Goal: Transaction & Acquisition: Purchase product/service

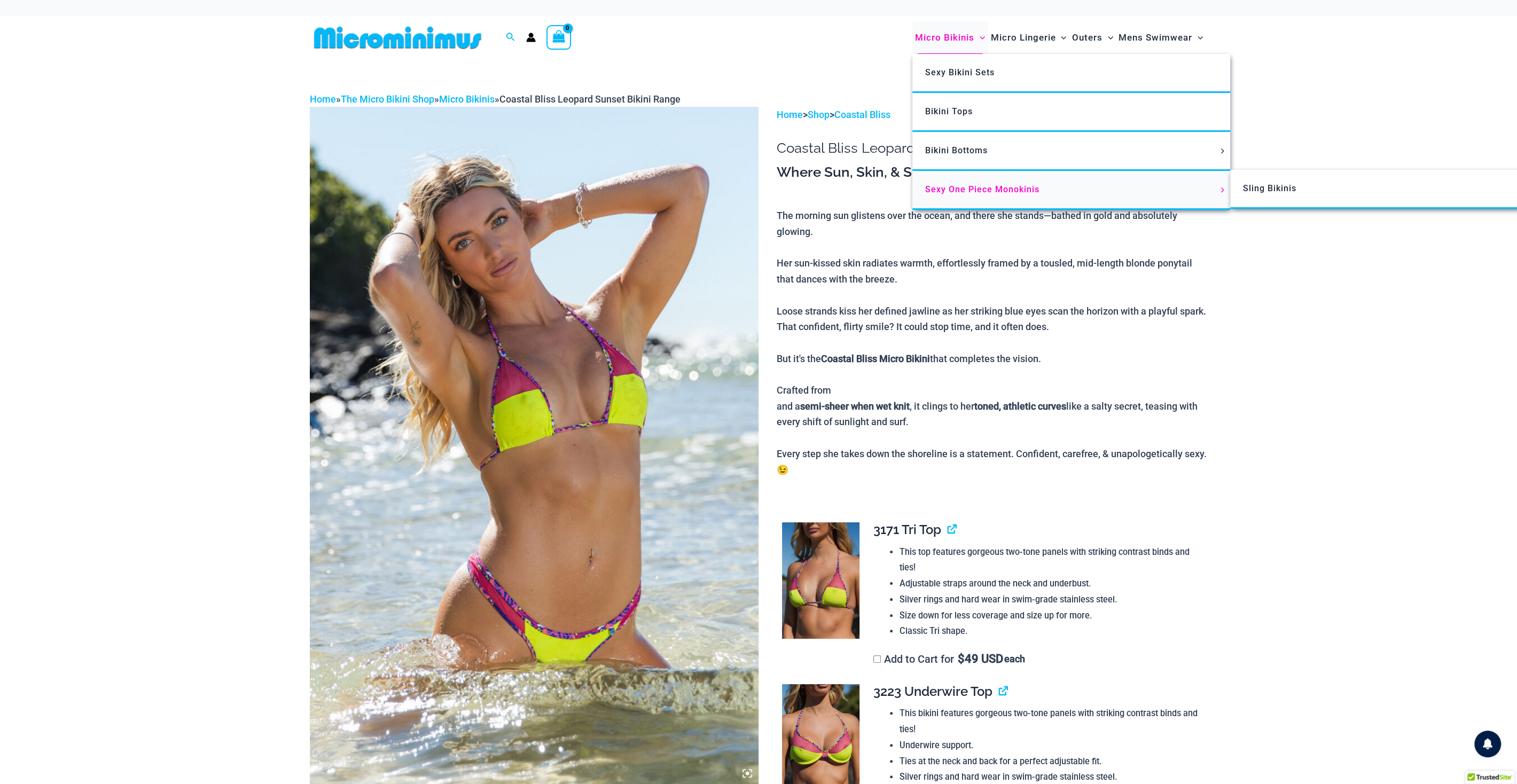
click at [993, 184] on span "Sexy One Piece Monokinis" at bounding box center [982, 189] width 114 height 10
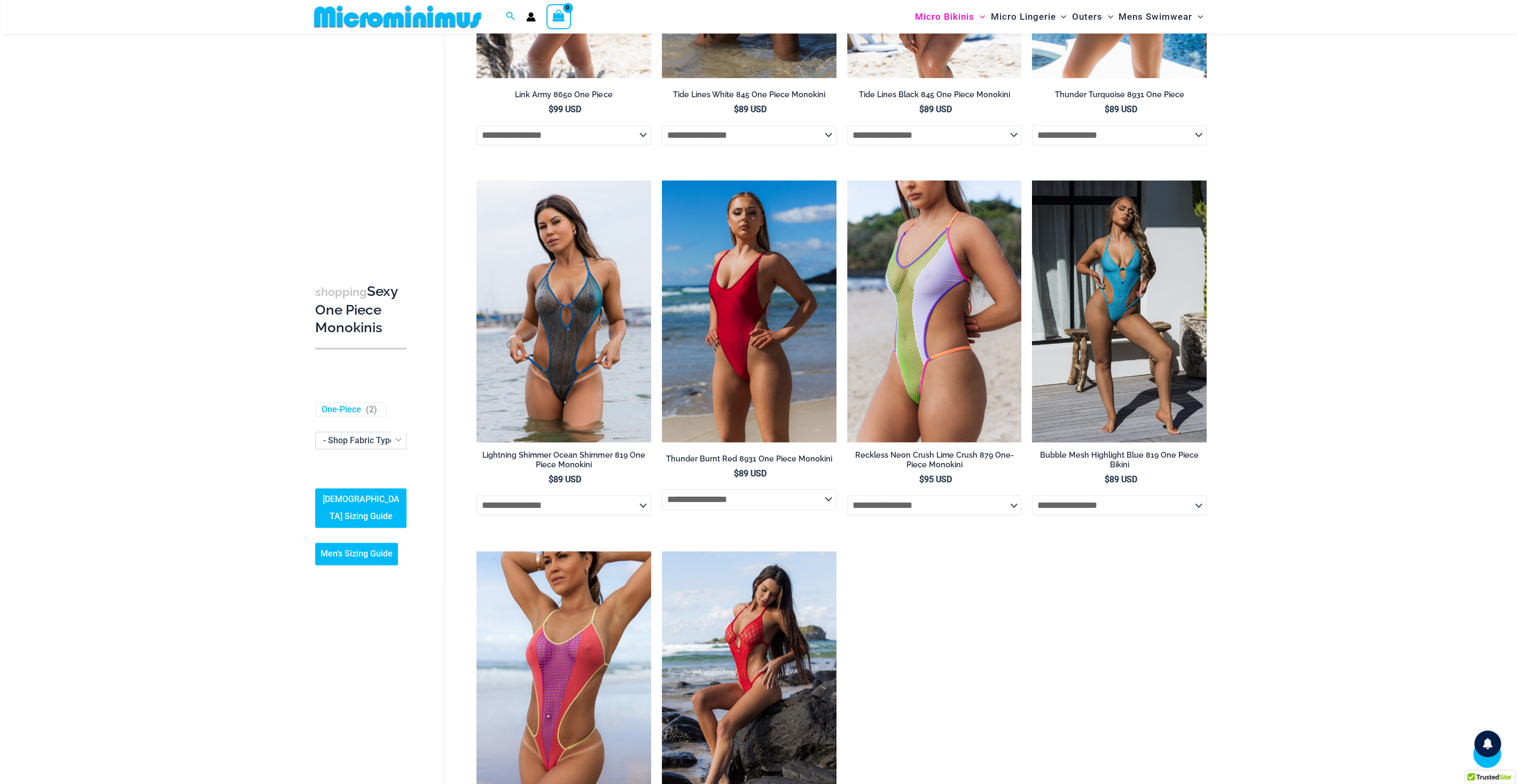
scroll to position [1765, 0]
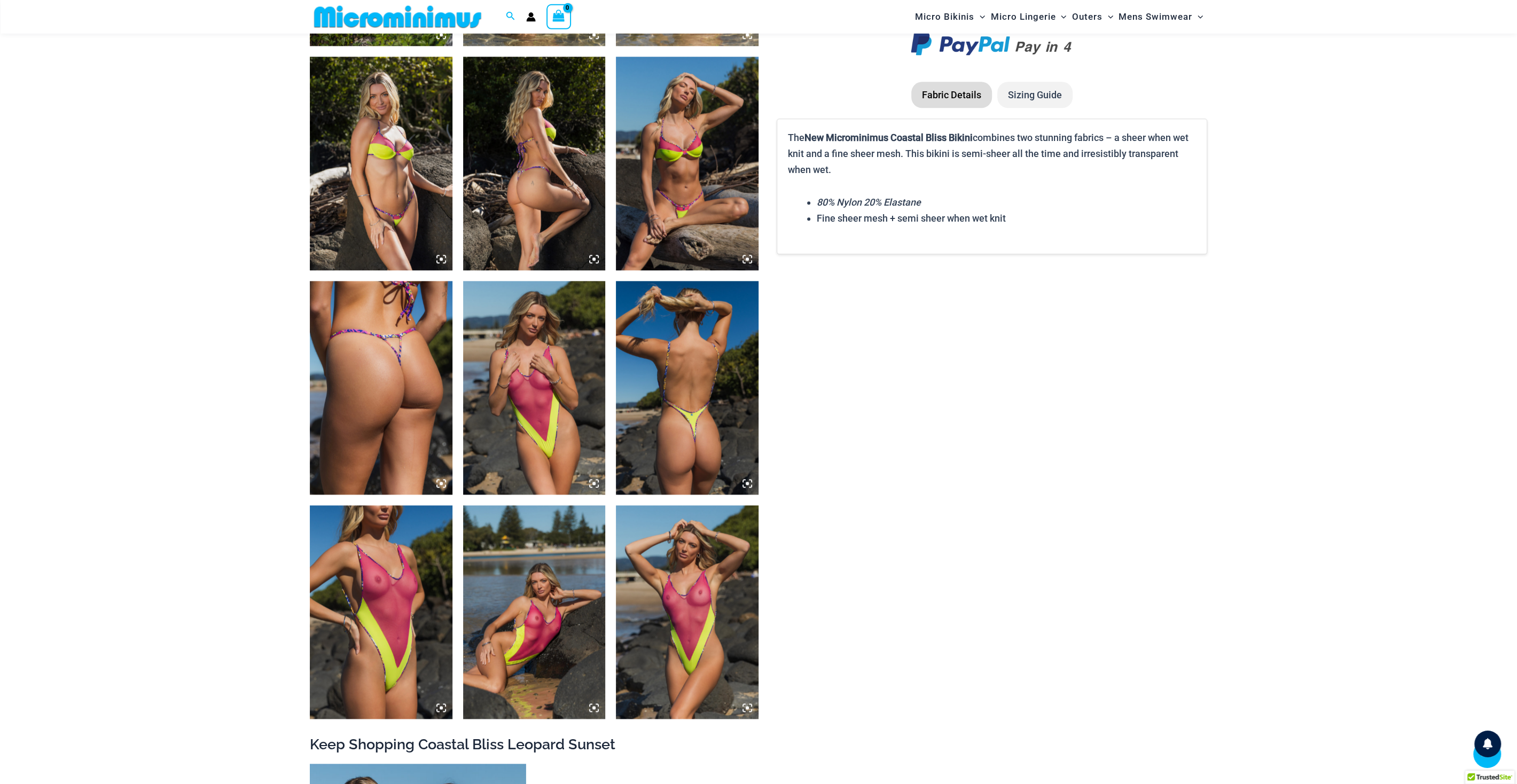
scroll to position [1422, 0]
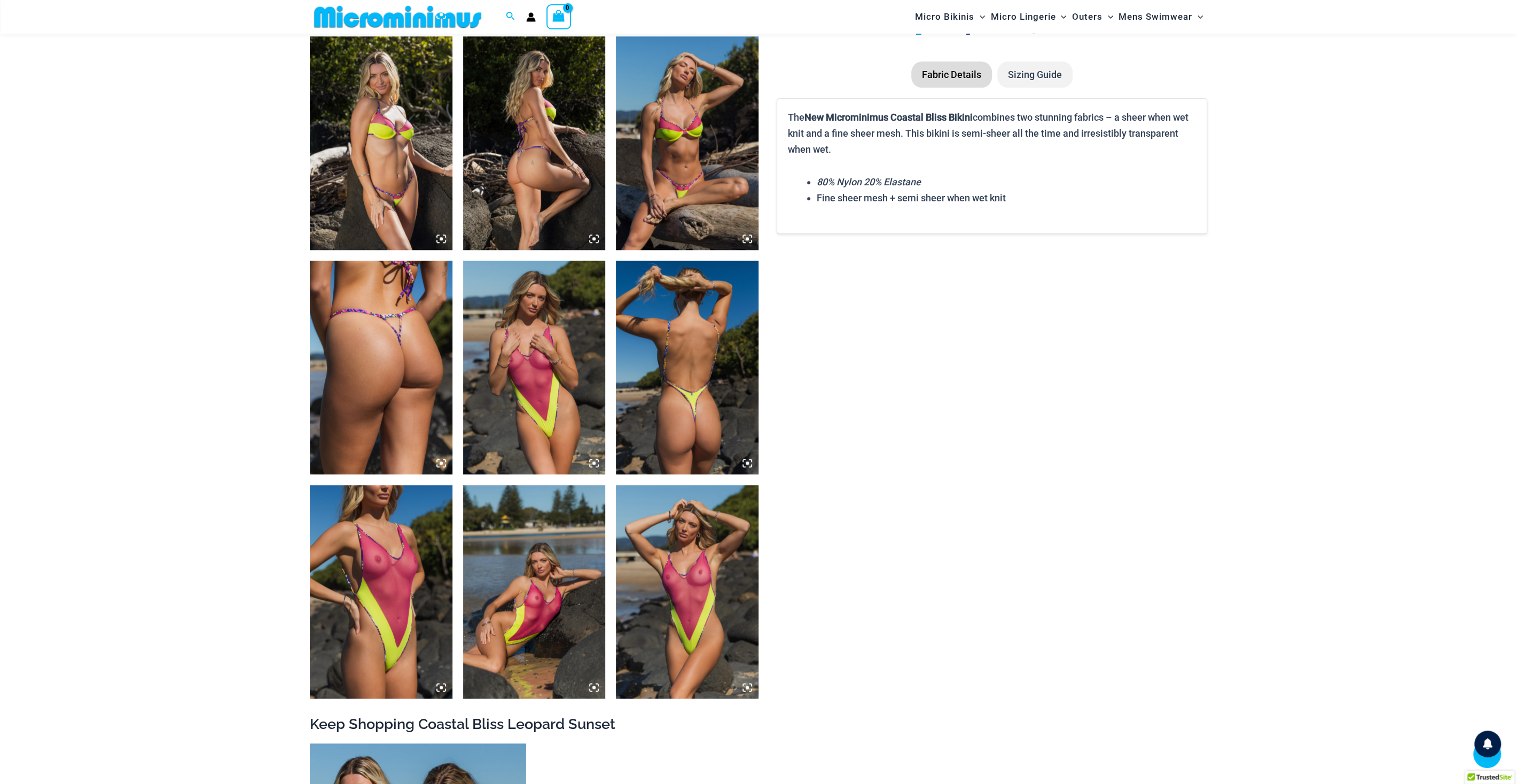
click at [660, 597] on img at bounding box center [687, 592] width 142 height 213
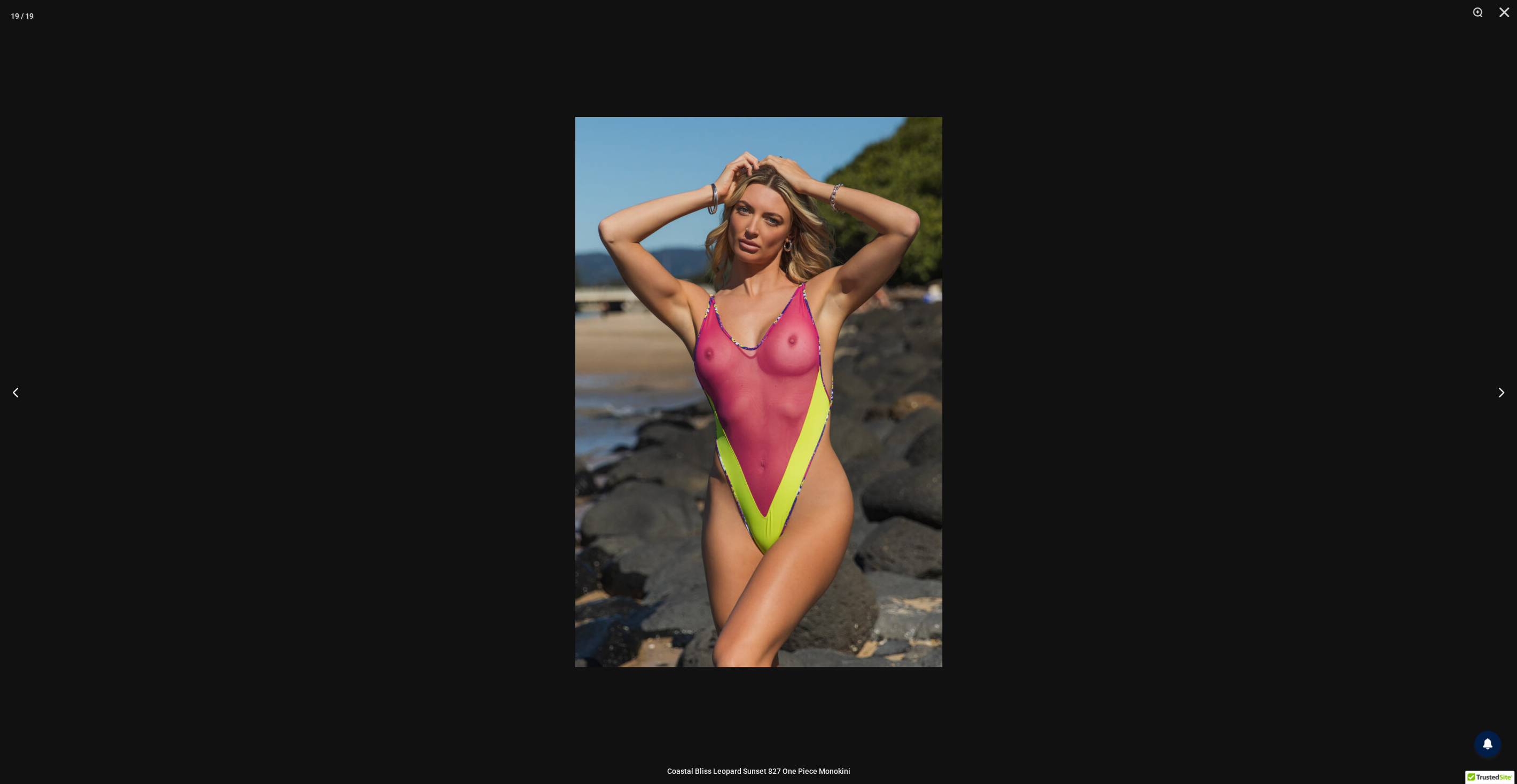
click at [1048, 502] on div at bounding box center [758, 392] width 1517 height 784
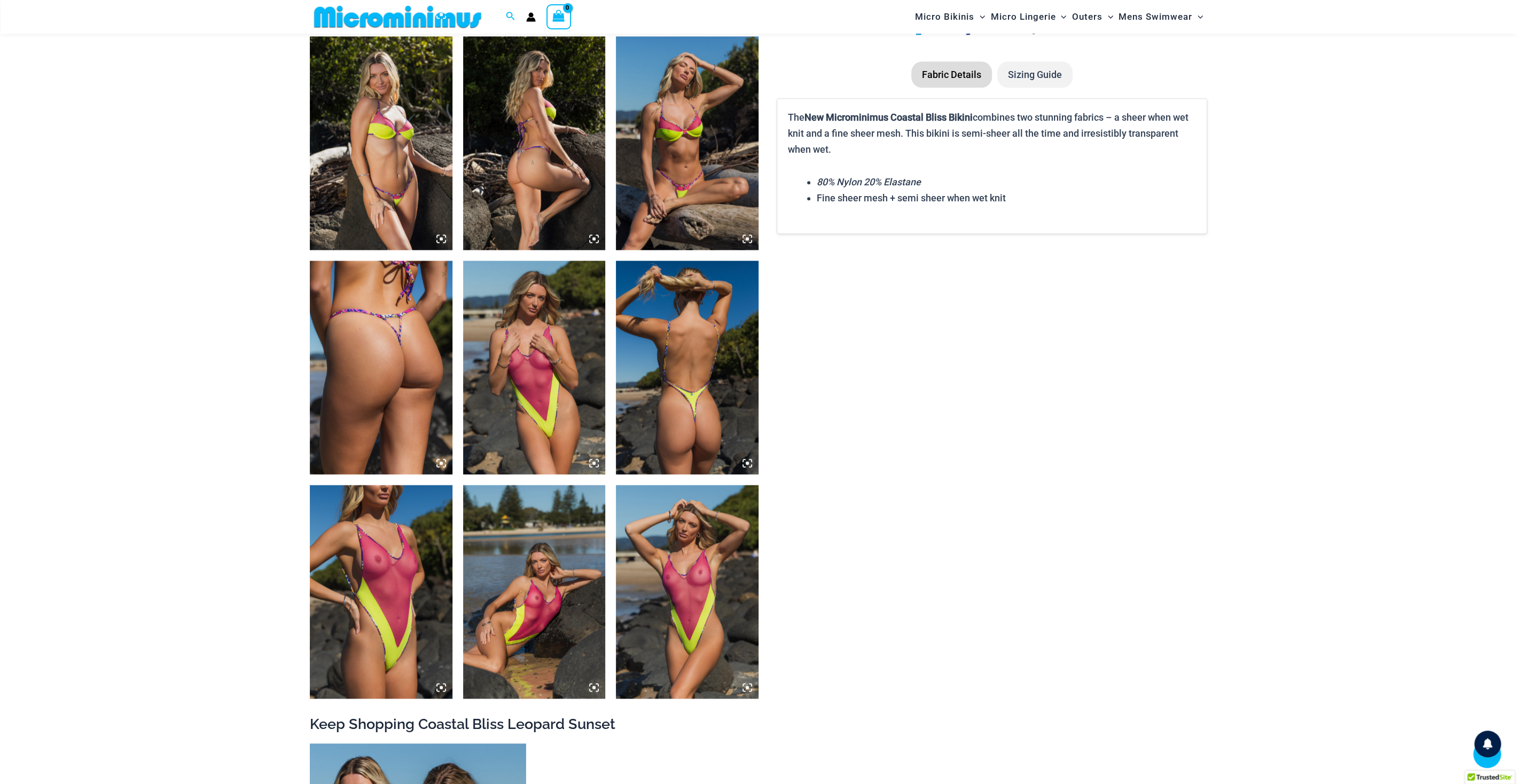
click at [699, 392] on img at bounding box center [687, 368] width 142 height 213
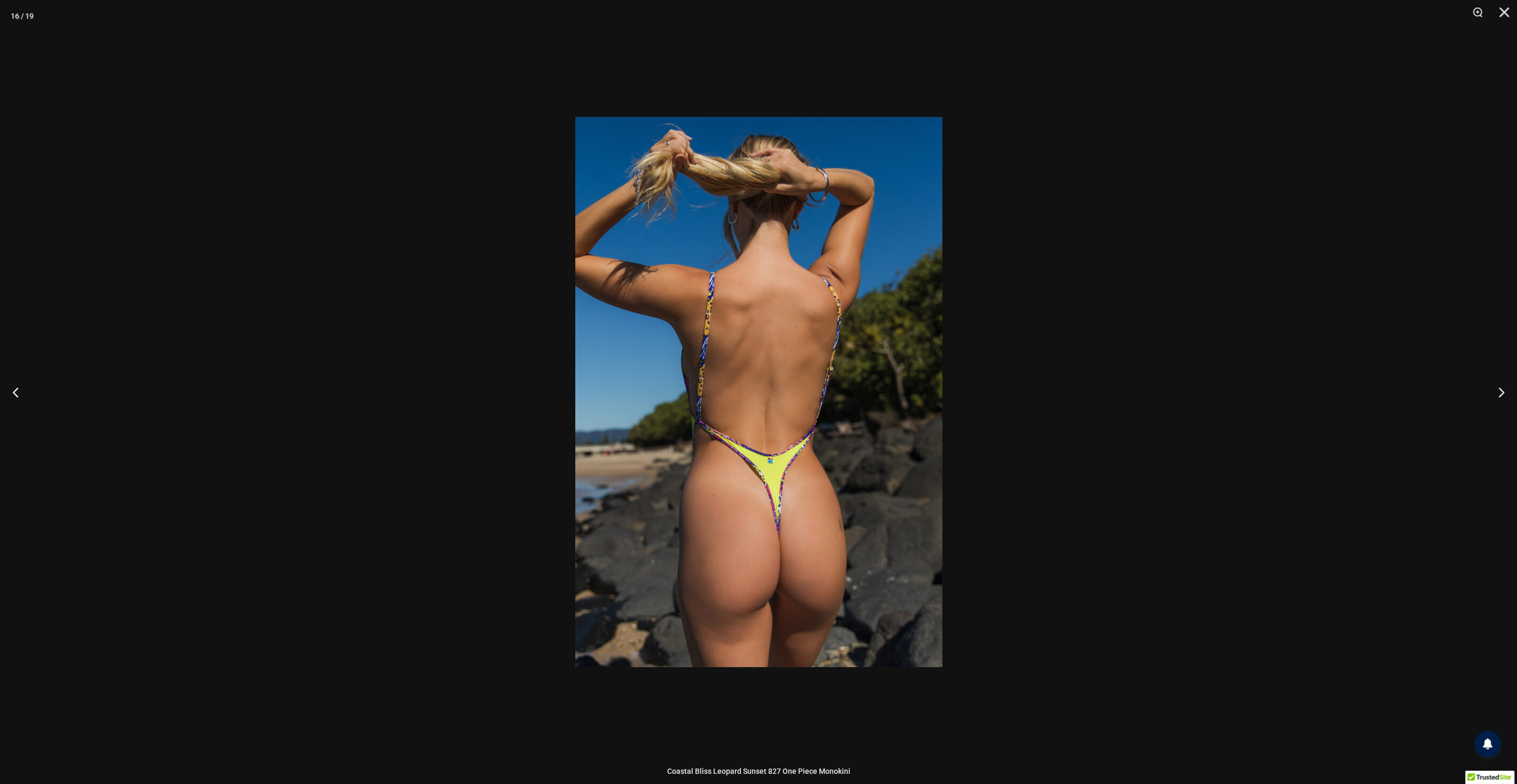
click at [1042, 398] on div at bounding box center [758, 392] width 1517 height 784
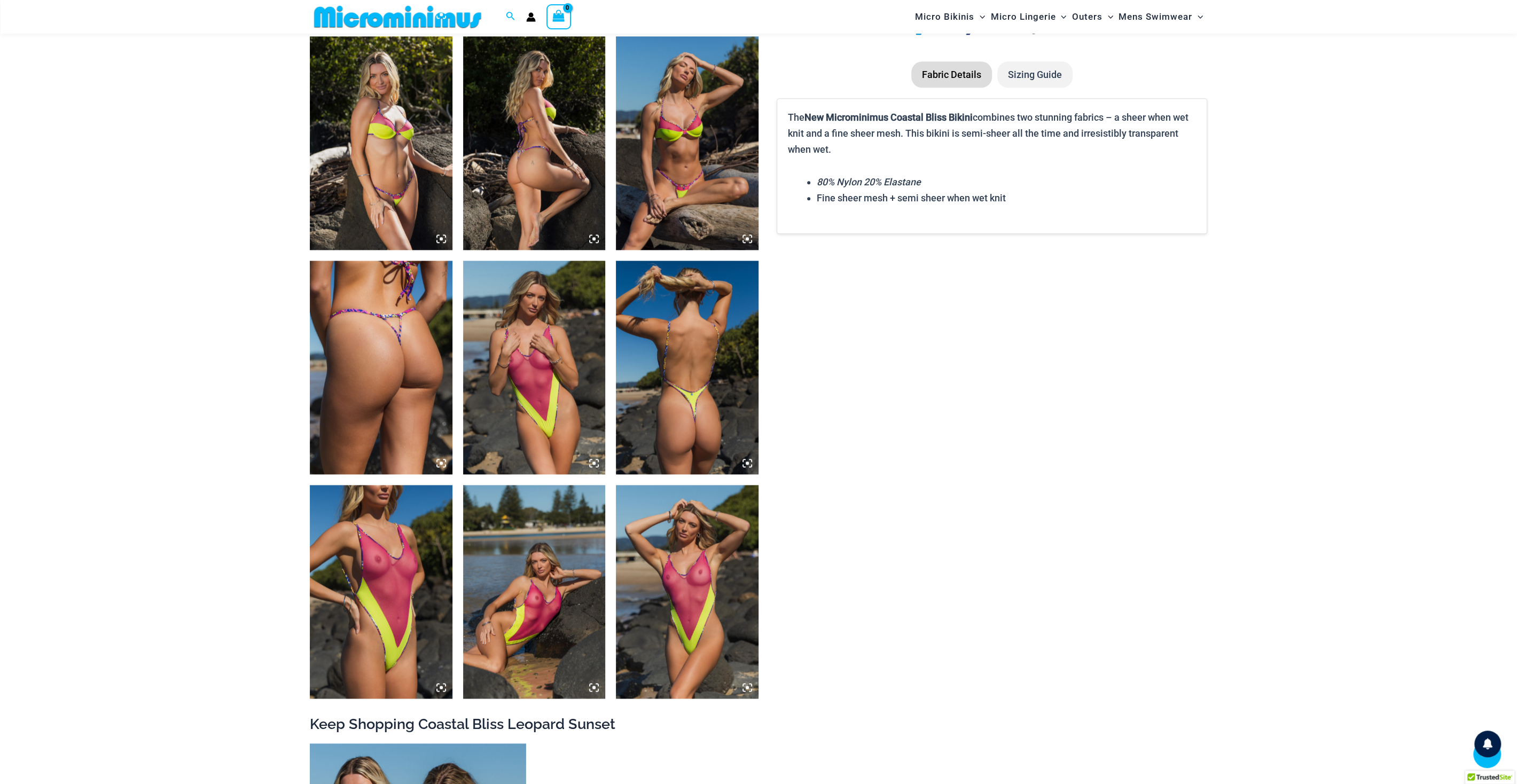
click at [403, 585] on img at bounding box center [381, 592] width 142 height 213
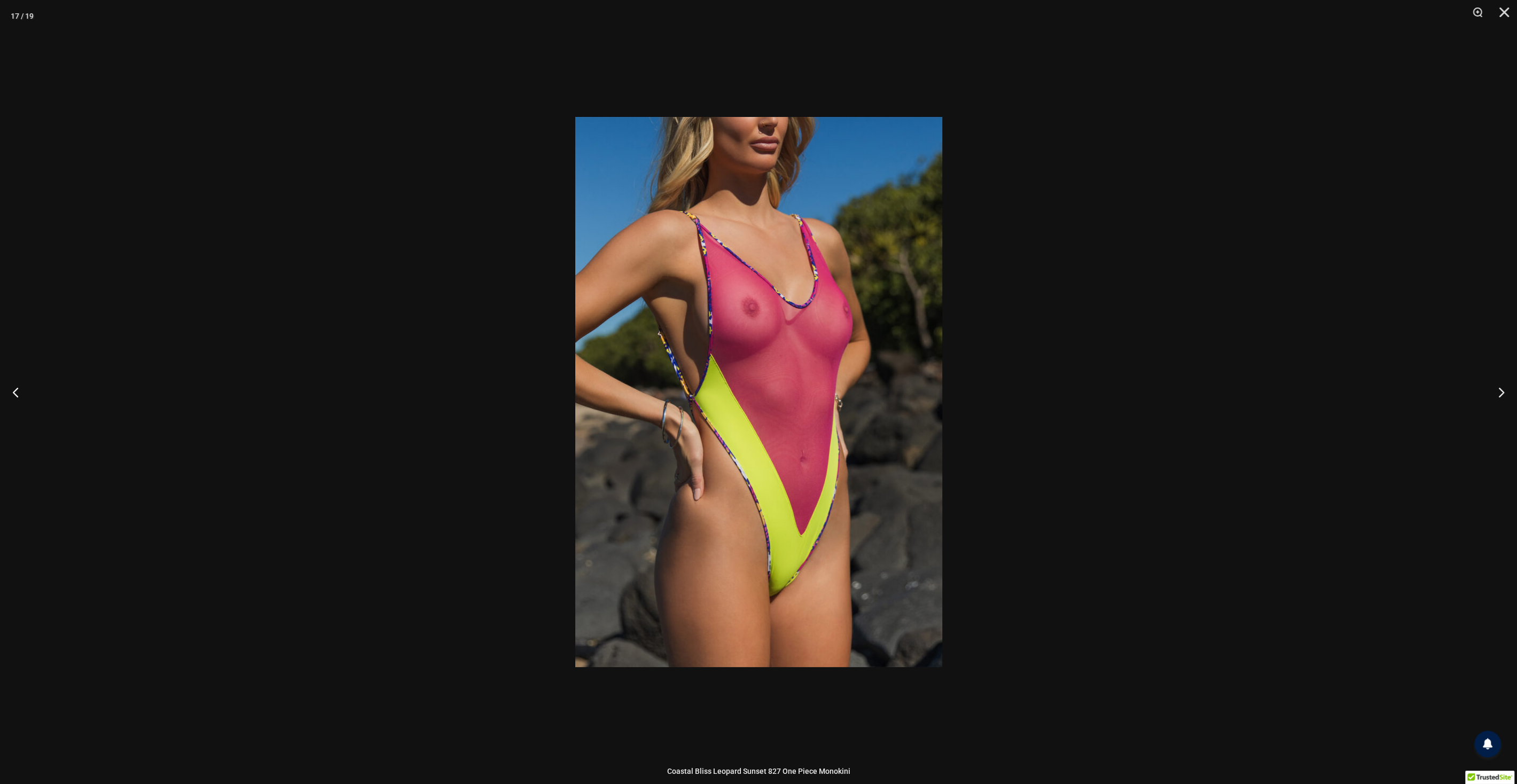
click at [1064, 449] on div at bounding box center [758, 392] width 1517 height 784
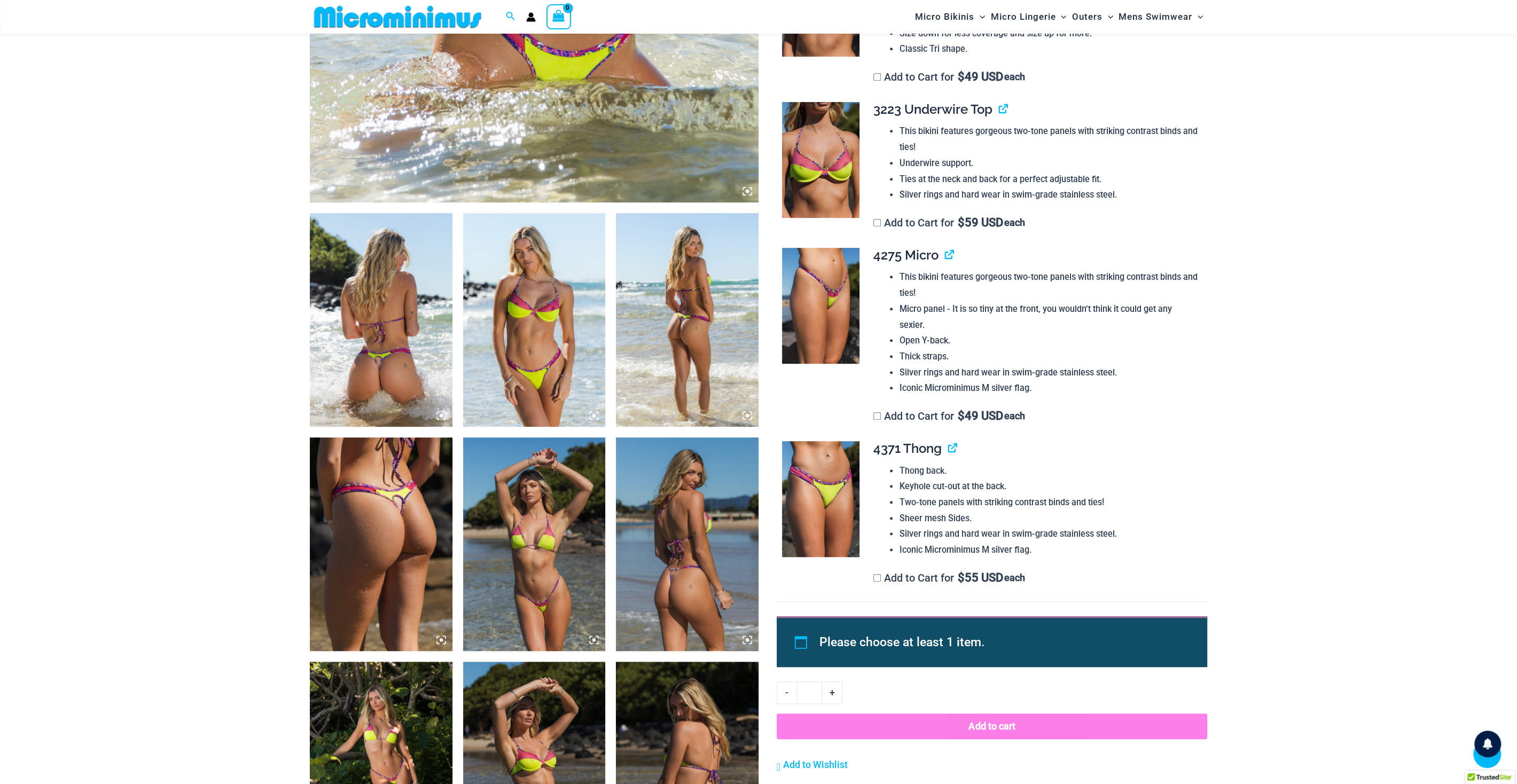
scroll to position [687, 0]
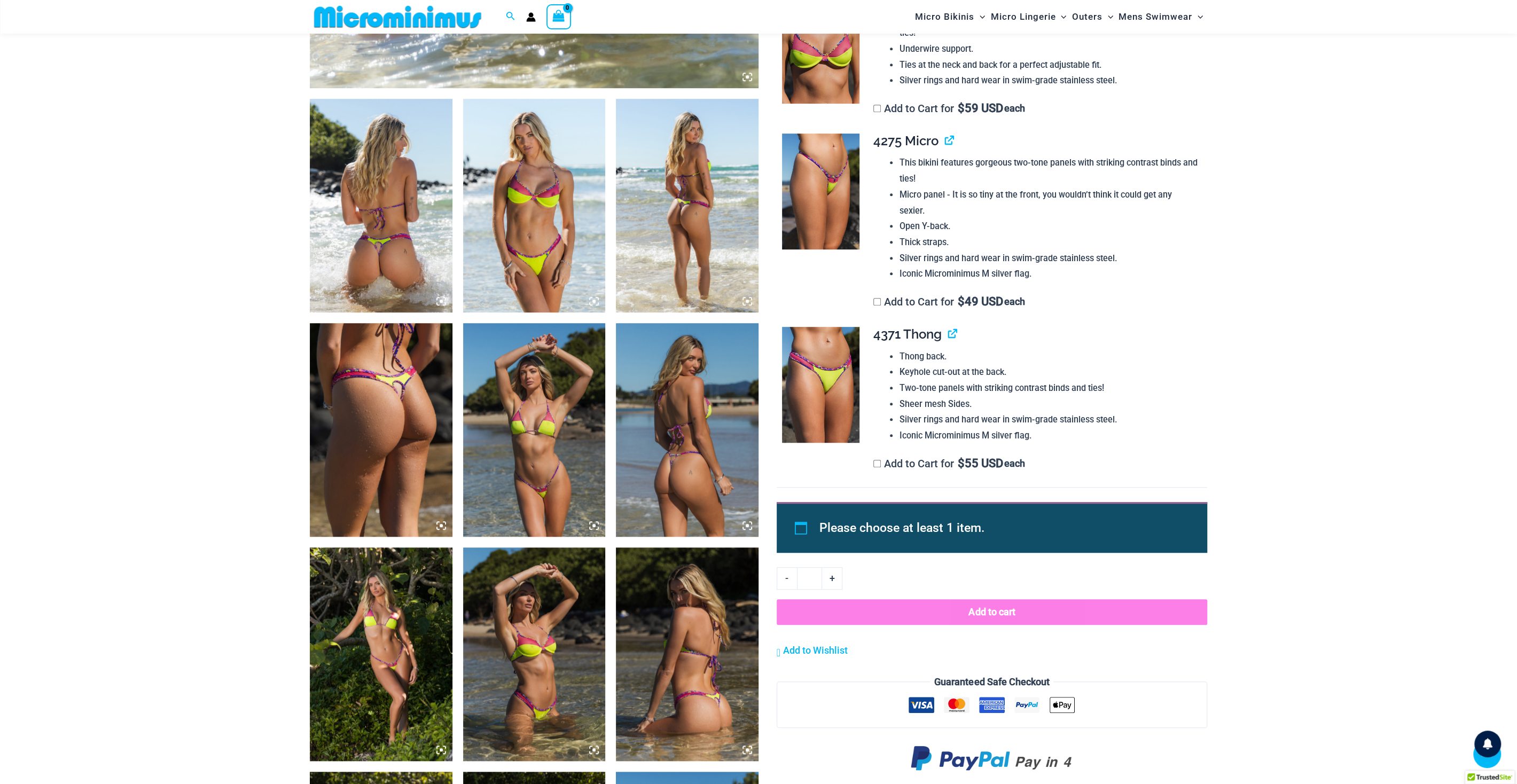
click at [708, 461] on img at bounding box center [687, 430] width 142 height 213
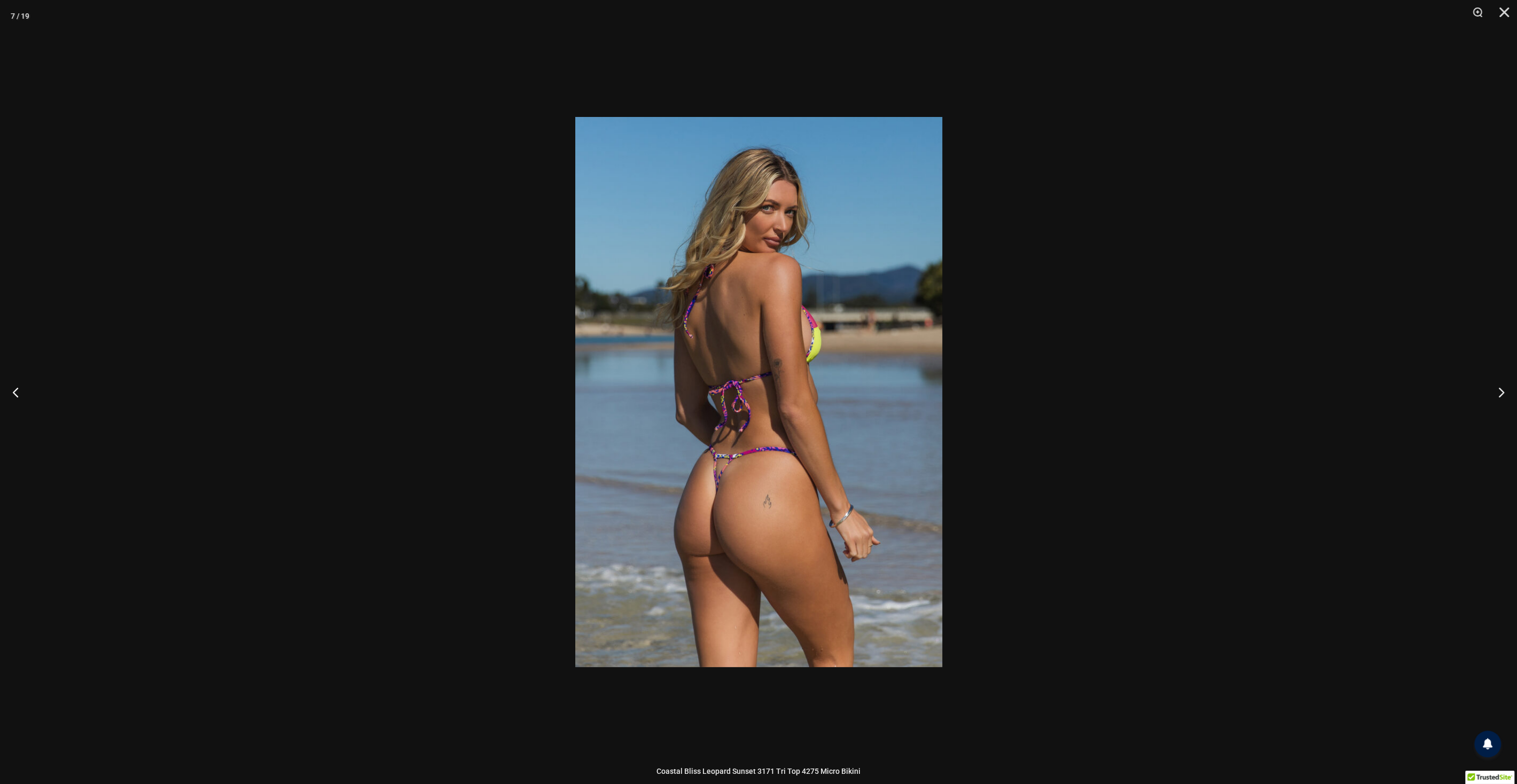
click at [386, 461] on div at bounding box center [758, 392] width 1517 height 784
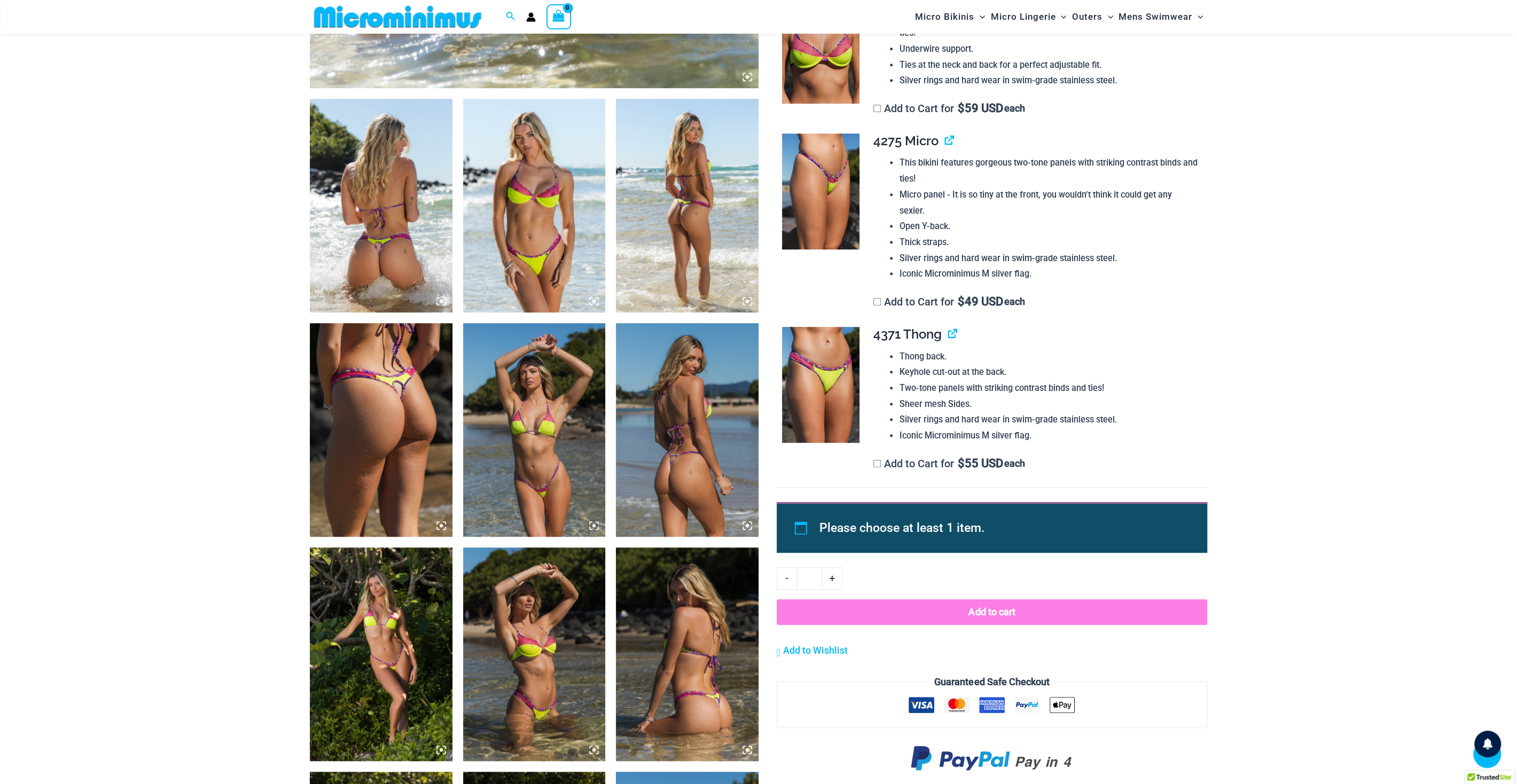
click at [425, 421] on img at bounding box center [381, 430] width 142 height 213
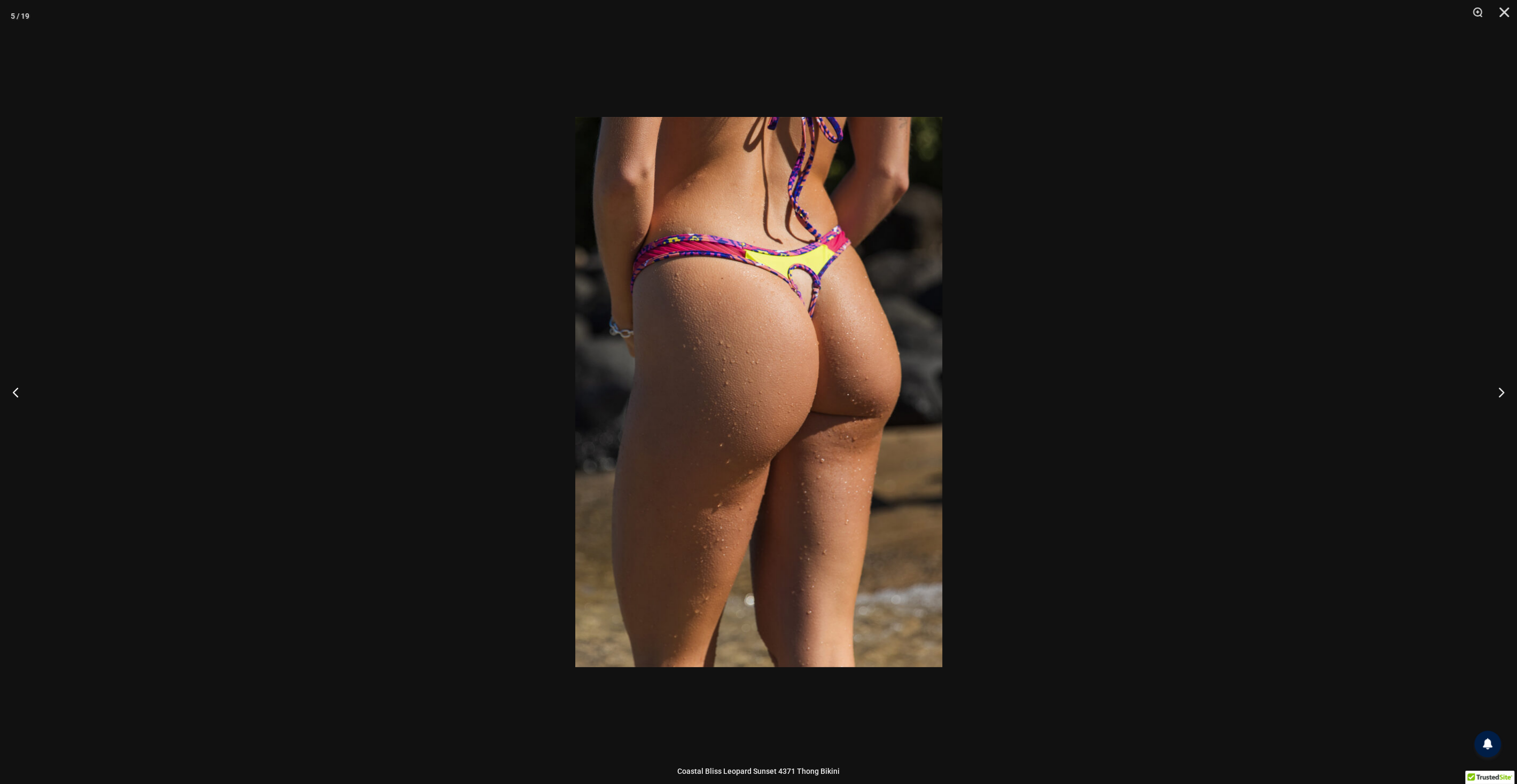
click at [424, 428] on div at bounding box center [758, 392] width 1517 height 784
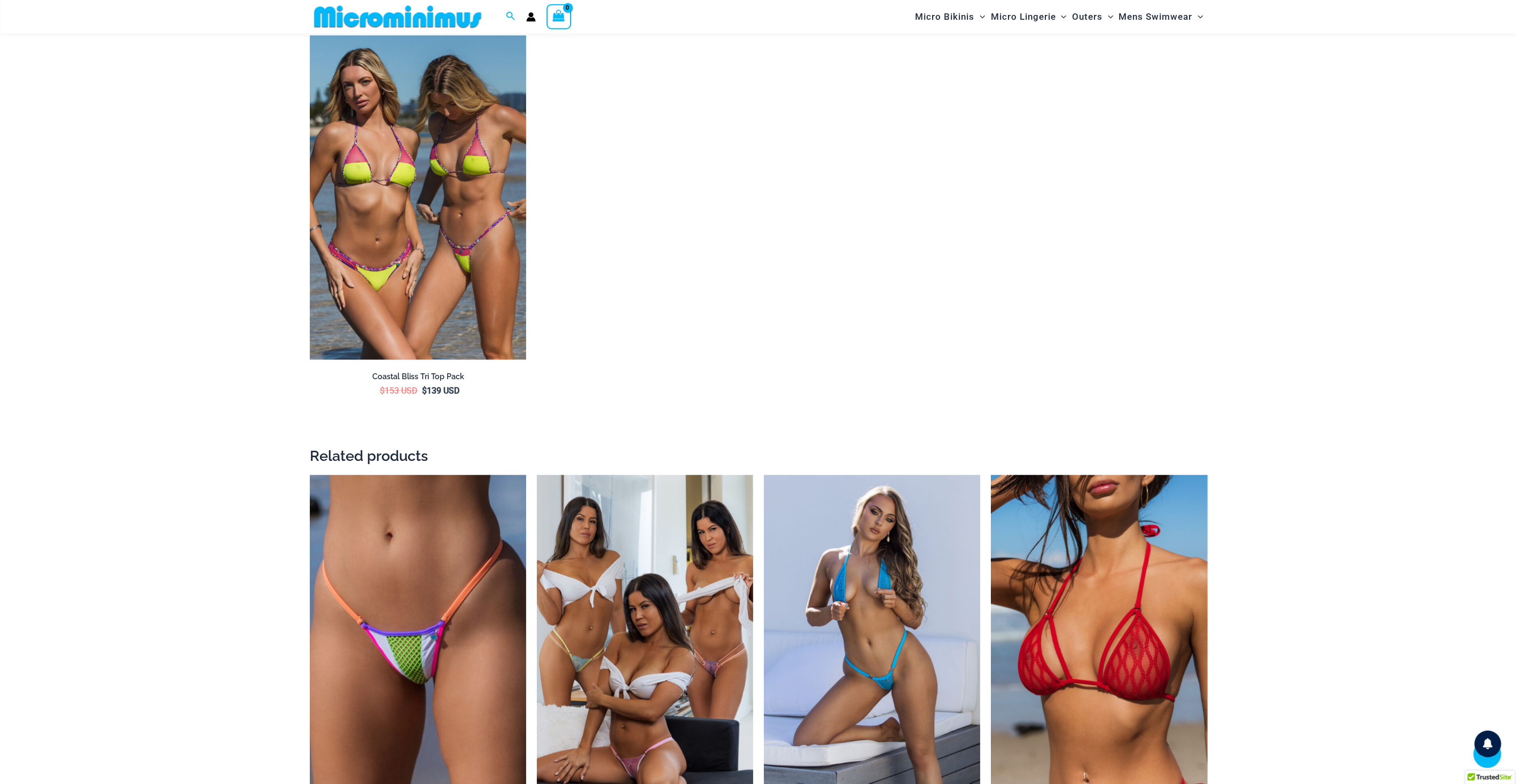
scroll to position [2232, 0]
